Goal: Transaction & Acquisition: Purchase product/service

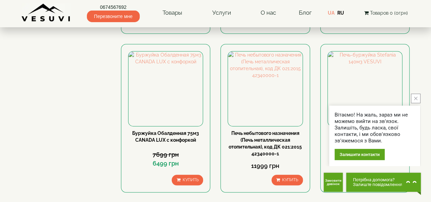
scroll to position [204, 0]
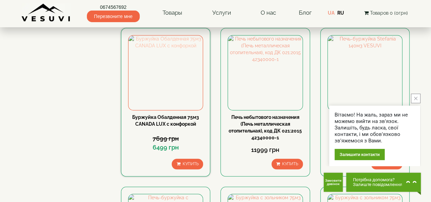
click at [173, 61] on img at bounding box center [165, 72] width 74 height 74
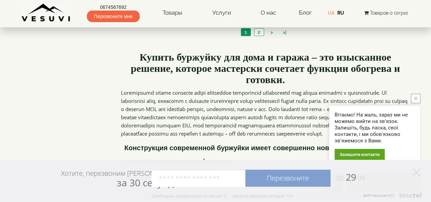
scroll to position [817, 0]
